Goal: Task Accomplishment & Management: Complete application form

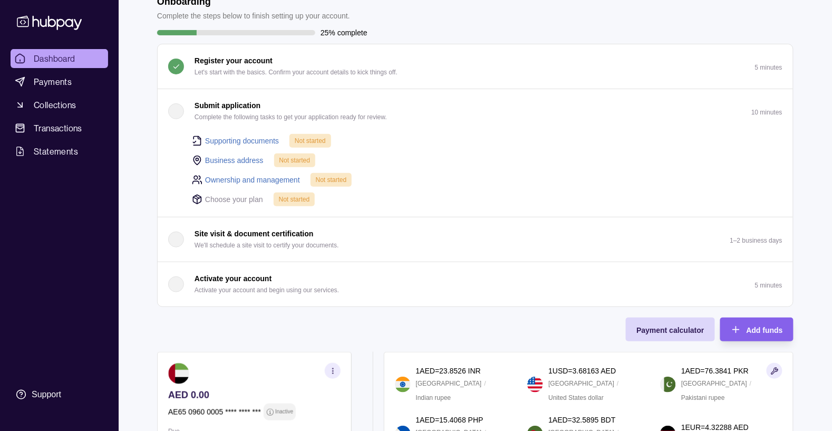
scroll to position [62, 0]
click at [745, 329] on div "Add funds" at bounding box center [749, 329] width 68 height 24
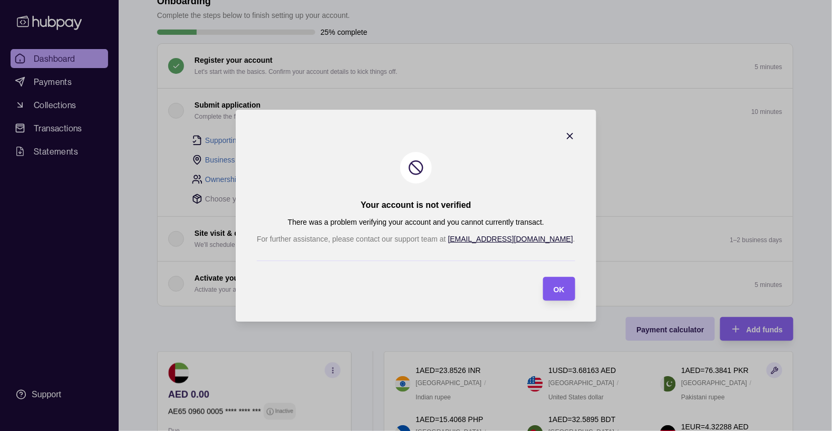
click at [538, 301] on div "OK" at bounding box center [551, 289] width 27 height 24
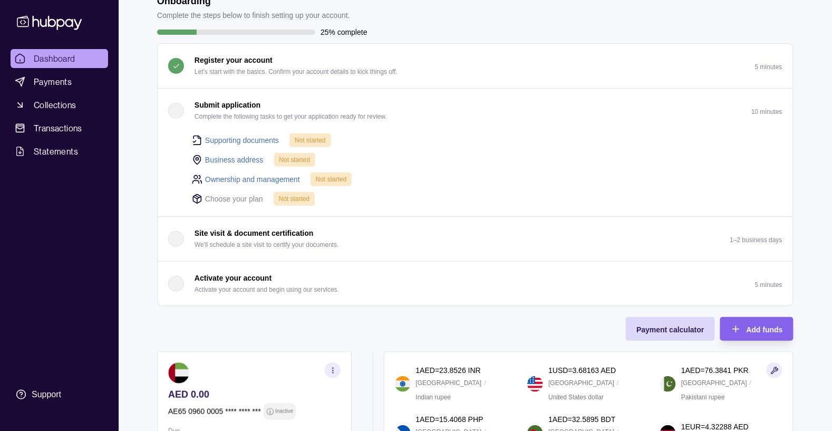
click at [236, 141] on link "Supporting documents" at bounding box center [242, 140] width 74 height 12
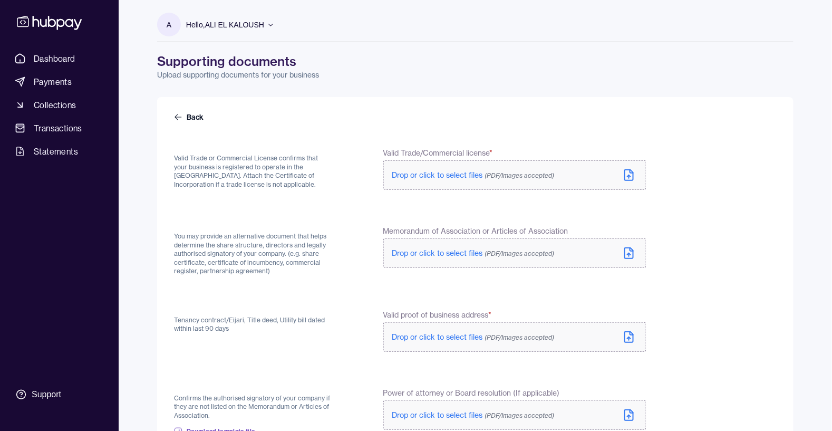
click at [439, 179] on span "Drop or click to select files (PDF/Images accepted)" at bounding box center [473, 174] width 162 height 9
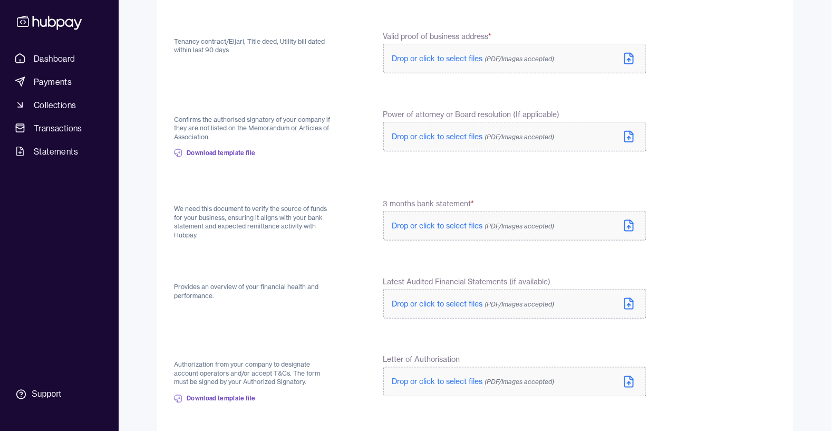
scroll to position [312, 0]
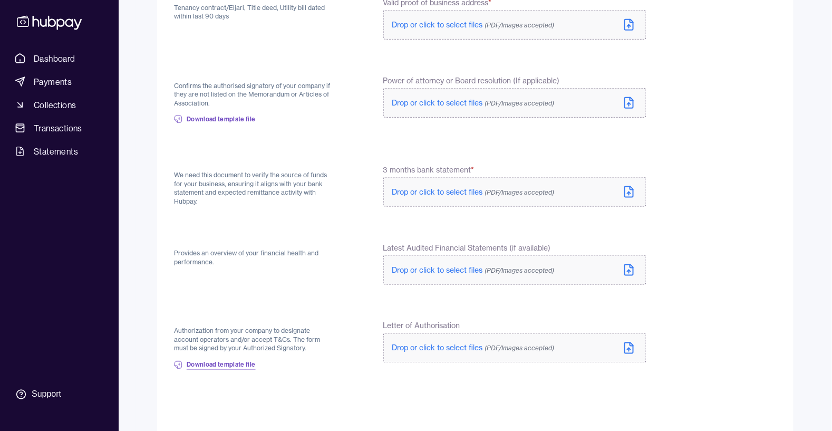
click at [209, 359] on link "Download template file" at bounding box center [215, 364] width 82 height 23
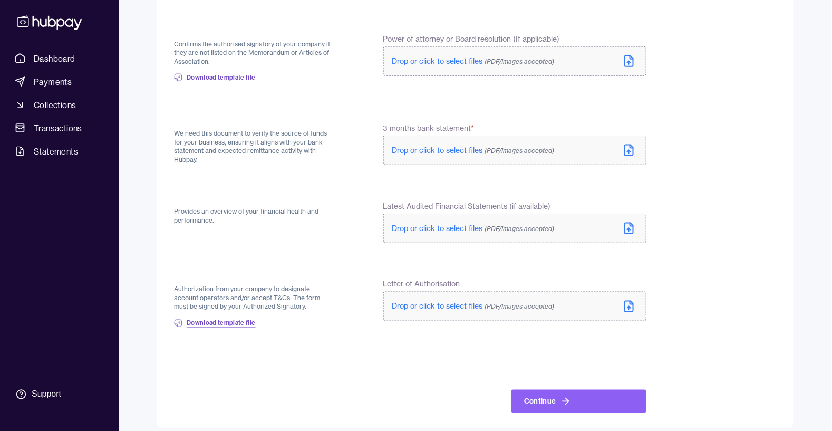
scroll to position [358, 0]
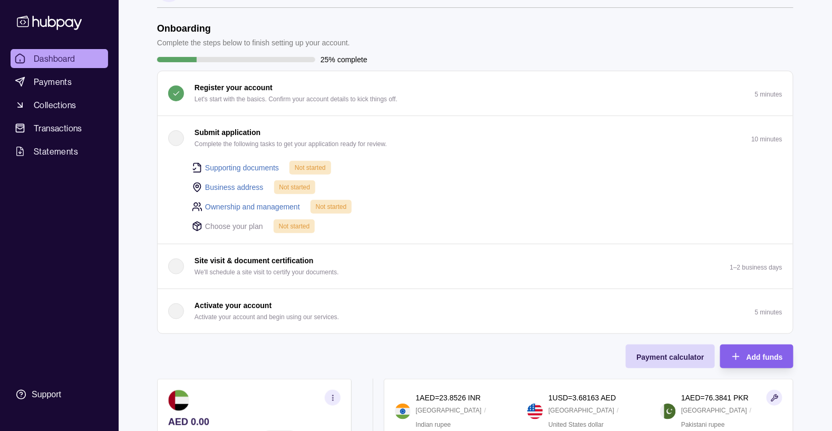
scroll to position [85, 0]
